Goal: Information Seeking & Learning: Learn about a topic

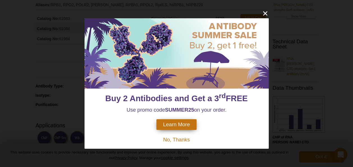
click at [175, 140] on span "No, Thanks" at bounding box center [176, 140] width 27 height 6
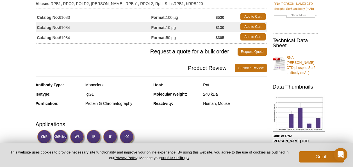
scroll to position [51, 0]
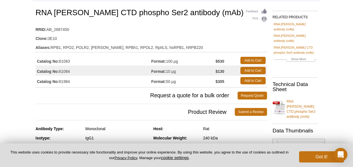
scroll to position [55, 0]
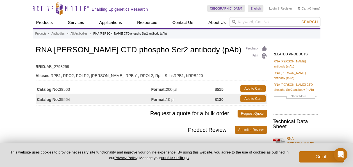
scroll to position [27, 0]
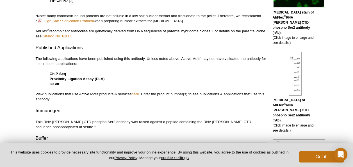
scroll to position [258, 0]
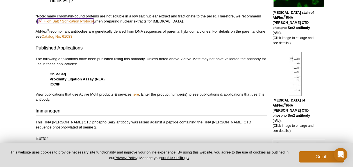
click at [81, 19] on link "High Salt / Sonication Protocol" at bounding box center [66, 21] width 56 height 5
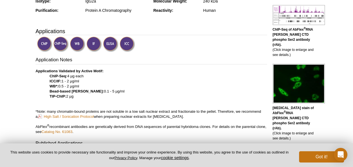
scroll to position [163, 0]
